Goal: Information Seeking & Learning: Learn about a topic

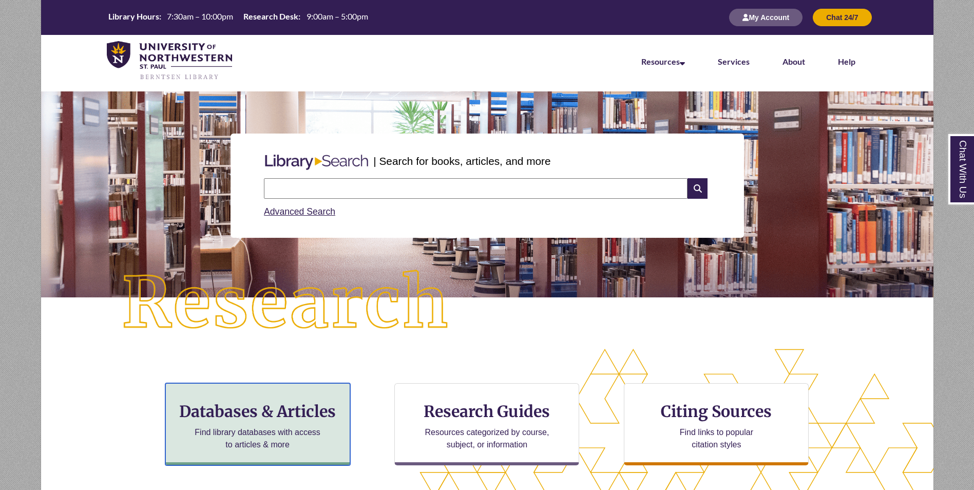
click at [244, 427] on p "Find library databases with access to articles & more" at bounding box center [258, 438] width 134 height 25
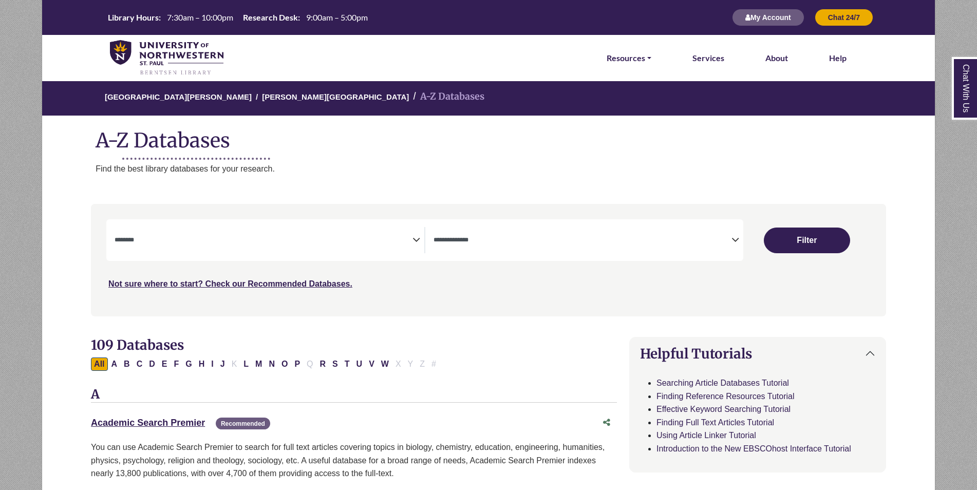
select select "Database Subject Filter"
select select "Database Types Filter"
click at [181, 423] on link "Academic Search Premier This link opens in a new window" at bounding box center [148, 423] width 114 height 10
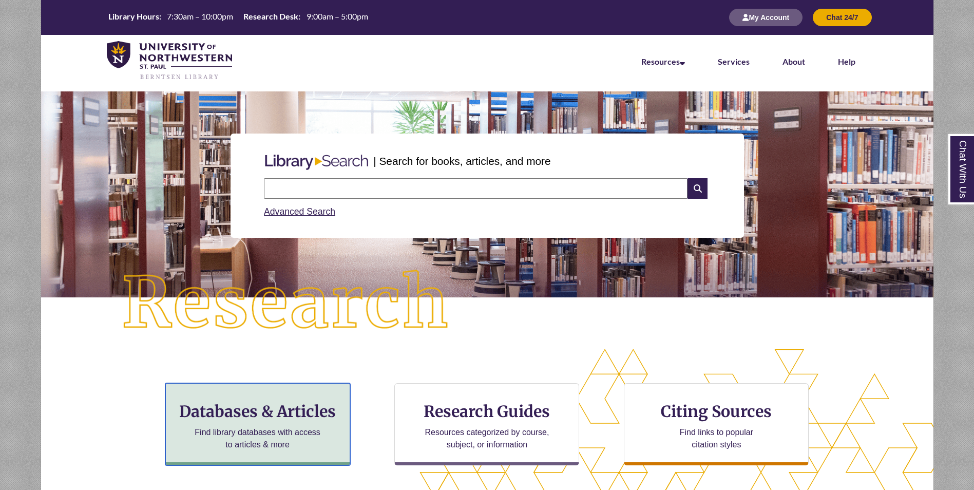
click at [322, 409] on h3 "Databases & Articles" at bounding box center [257, 412] width 167 height 20
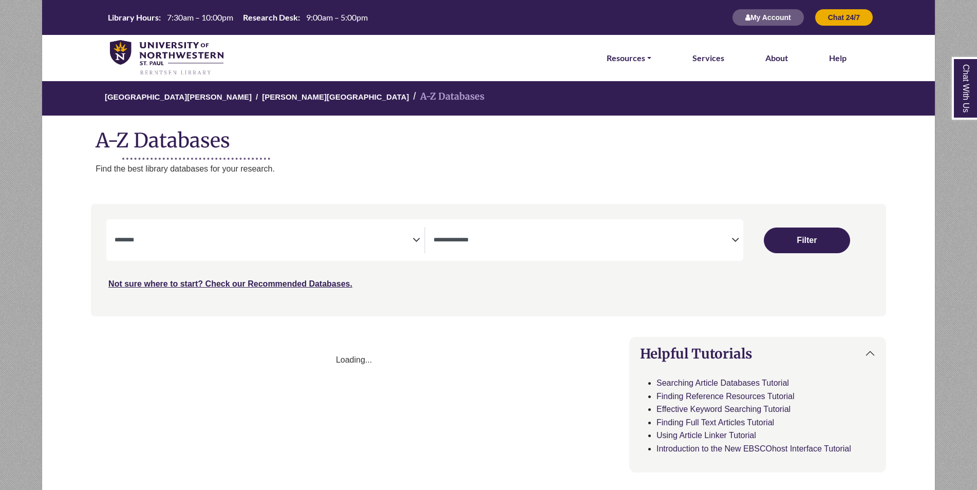
select select "Database Subject Filter"
select select "Database Types Filter"
select select "Database Subject Filter"
select select "Database Types Filter"
